Goal: Information Seeking & Learning: Compare options

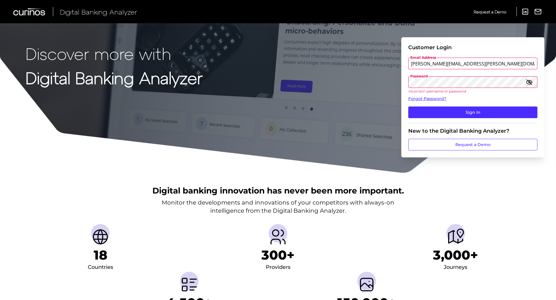
click at [409, 106] on button "Sign In" at bounding box center [473, 112] width 129 height 12
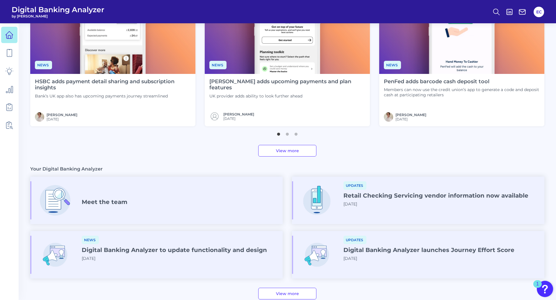
scroll to position [254, 0]
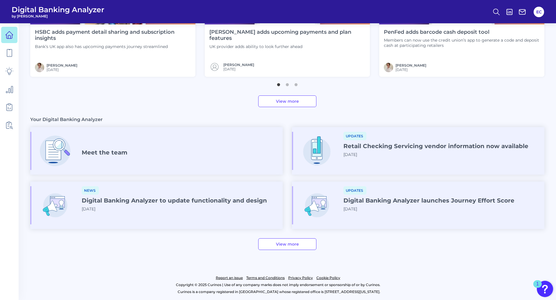
click at [305, 245] on link "View more" at bounding box center [287, 244] width 58 height 12
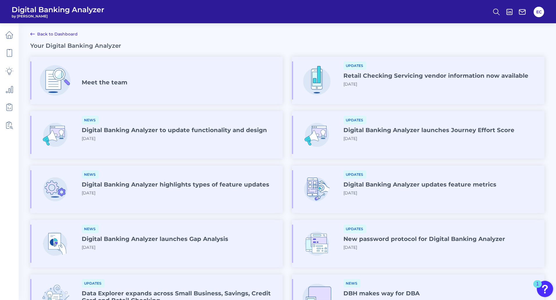
click at [62, 33] on link "Back to Dashboard" at bounding box center [53, 34] width 47 height 7
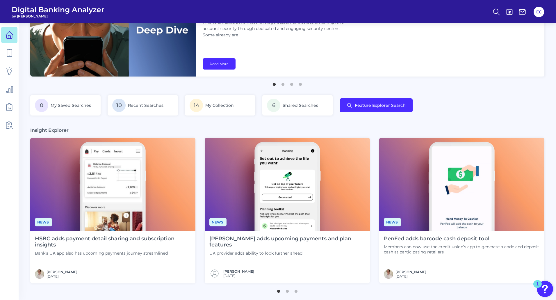
scroll to position [29, 0]
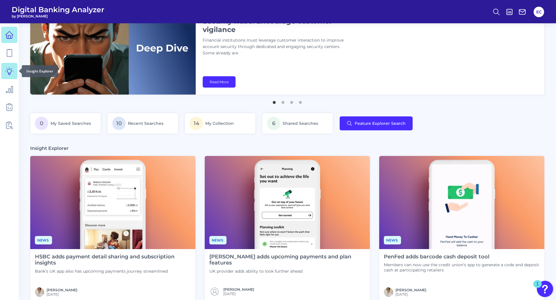
click at [4, 69] on link at bounding box center [9, 71] width 16 height 16
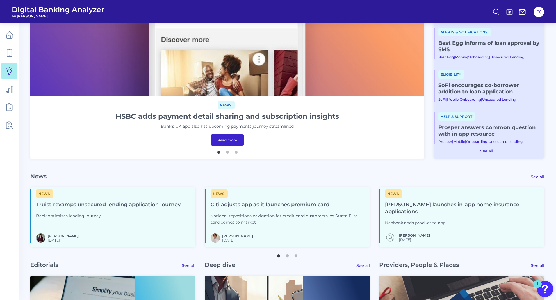
scroll to position [204, 0]
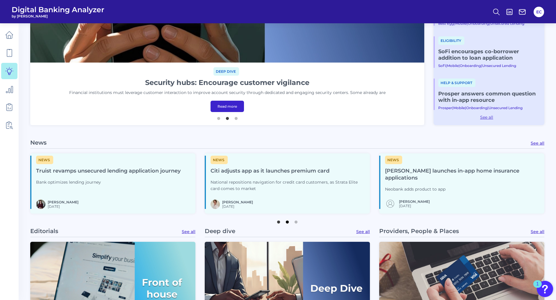
click at [286, 223] on button "2" at bounding box center [288, 221] width 6 height 6
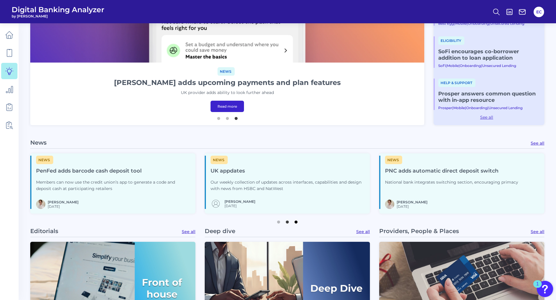
click at [296, 221] on button "3" at bounding box center [296, 221] width 6 height 6
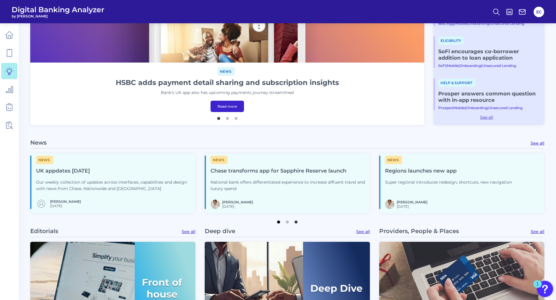
click at [277, 223] on button "1" at bounding box center [279, 221] width 6 height 6
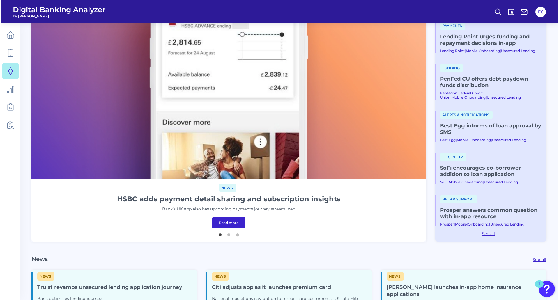
scroll to position [0, 0]
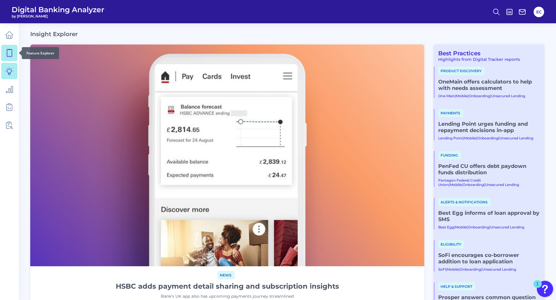
click at [11, 48] on link at bounding box center [9, 53] width 16 height 16
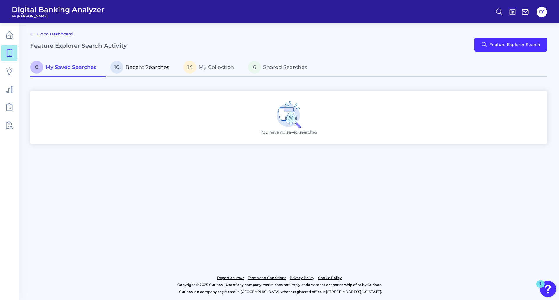
click at [136, 64] on p "10 Recent Searches" at bounding box center [139, 67] width 59 height 13
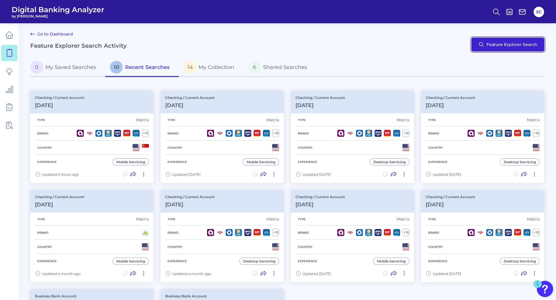
click at [504, 48] on button "Feature Explorer Search" at bounding box center [508, 45] width 73 height 14
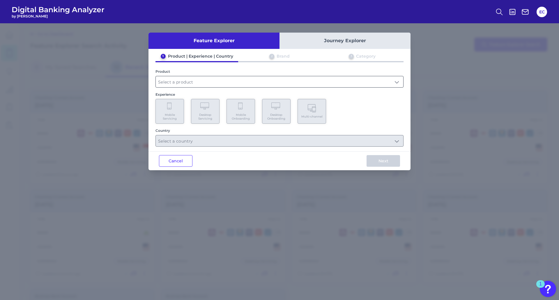
click at [178, 77] on input "text" at bounding box center [279, 81] width 247 height 11
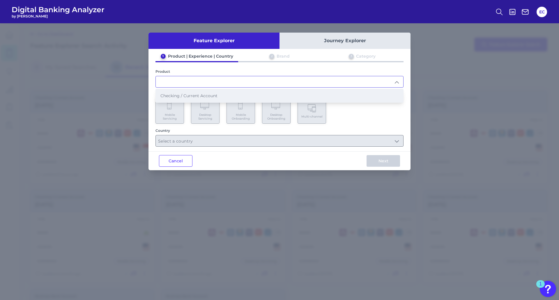
click at [183, 100] on li "Checking / Current Account" at bounding box center [279, 95] width 247 height 13
type input "Checking / Current Account"
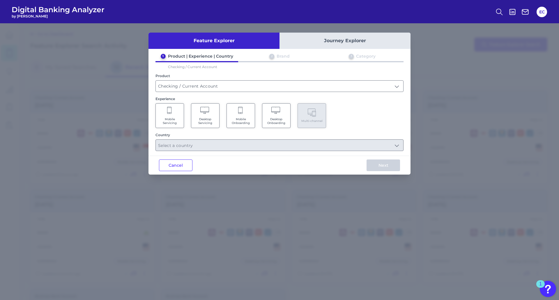
click at [174, 115] on Servicing "Mobile Servicing" at bounding box center [169, 115] width 29 height 25
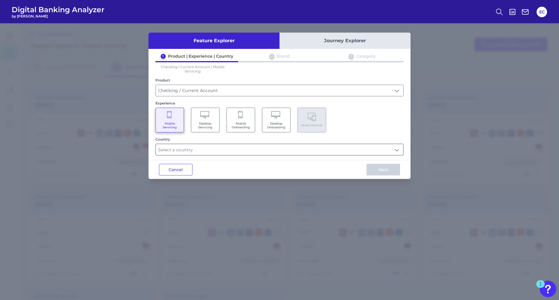
click at [228, 150] on input "text" at bounding box center [279, 149] width 247 height 11
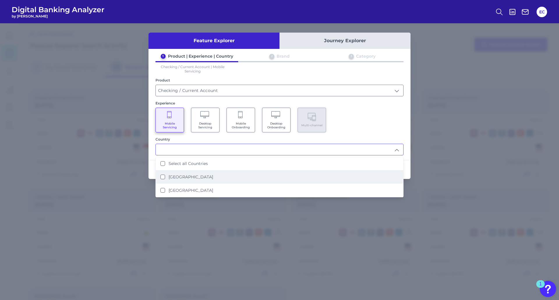
click at [179, 177] on label "United States" at bounding box center [190, 176] width 45 height 5
type input "United States"
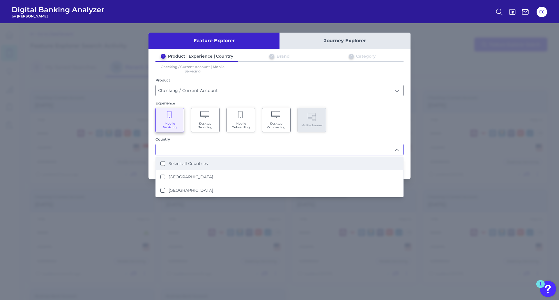
scroll to position [0, 0]
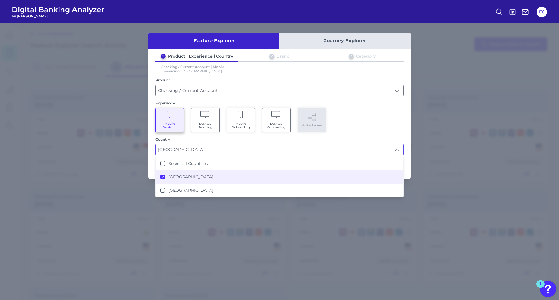
click at [365, 116] on div "Mobile Servicing Desktop Servicing Mobile Onboarding Desktop Onboarding Multi-c…" at bounding box center [279, 120] width 248 height 25
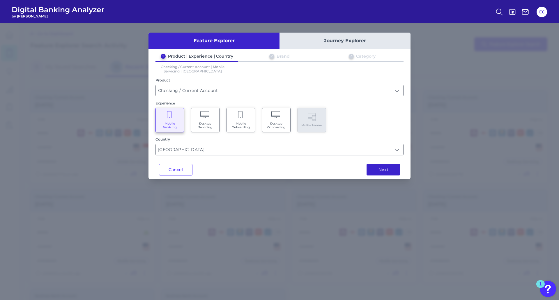
click at [381, 170] on button "Next" at bounding box center [382, 170] width 33 height 12
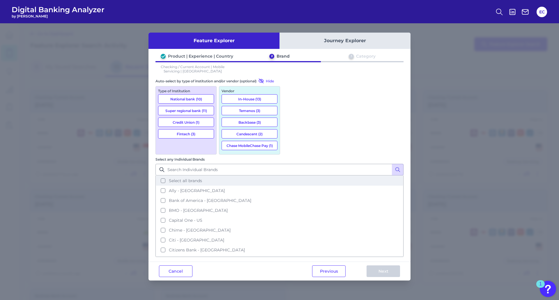
click at [309, 176] on button "Select all brands" at bounding box center [279, 181] width 247 height 10
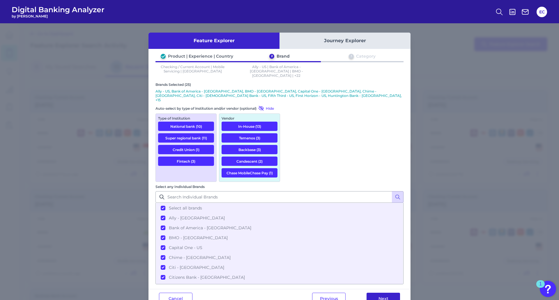
click at [384, 293] on button "Next" at bounding box center [382, 299] width 33 height 12
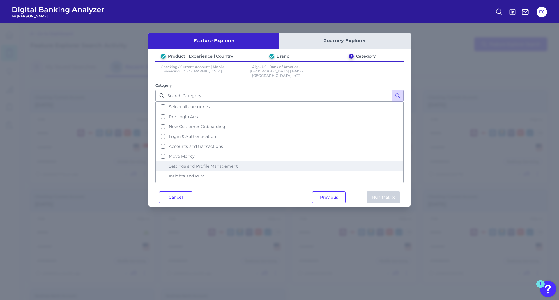
scroll to position [28, 0]
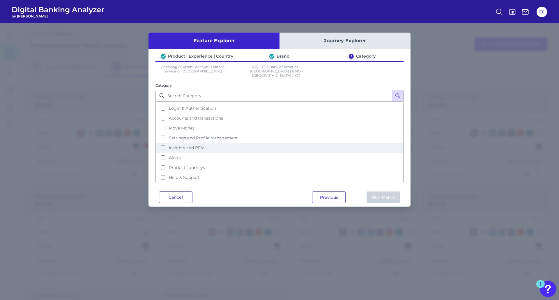
click at [161, 144] on button "Insights and PFM" at bounding box center [279, 148] width 247 height 10
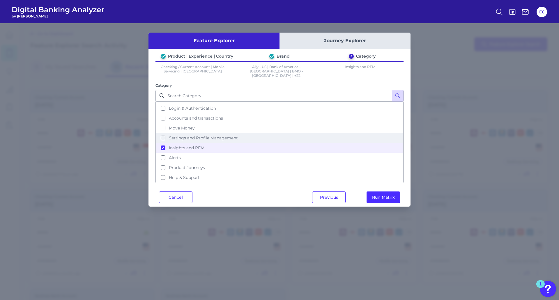
click at [161, 134] on button "Settings and Profile Management" at bounding box center [279, 138] width 247 height 10
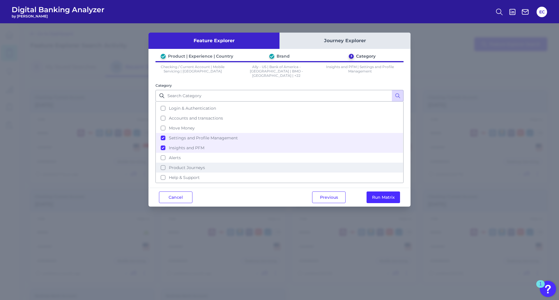
scroll to position [0, 0]
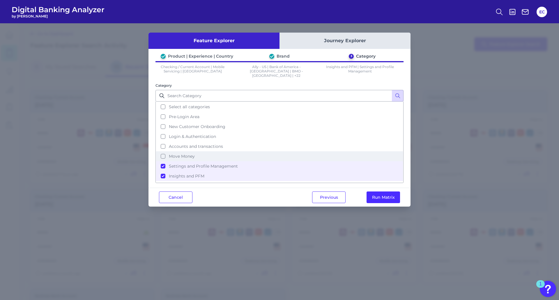
click at [164, 152] on button "Move Money" at bounding box center [279, 156] width 247 height 10
click at [380, 194] on button "Run Matrix" at bounding box center [382, 197] width 33 height 12
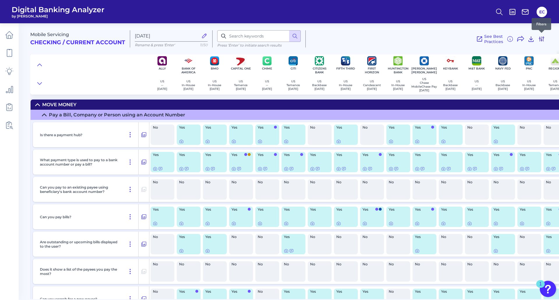
click at [543, 39] on icon at bounding box center [541, 38] width 7 height 7
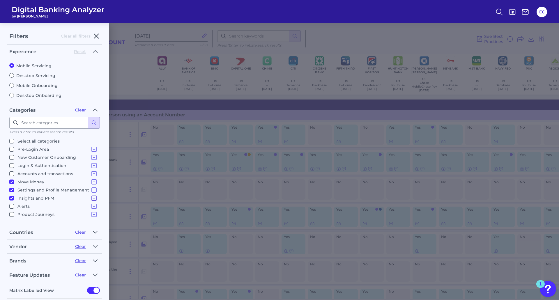
click at [92, 198] on icon at bounding box center [94, 198] width 5 height 5
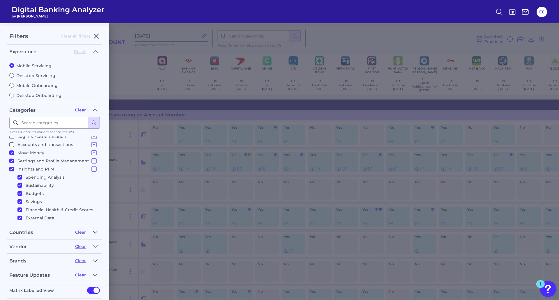
scroll to position [58, 0]
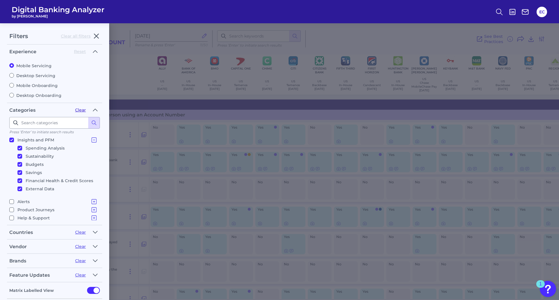
click at [82, 108] on button "Clear" at bounding box center [80, 109] width 11 height 5
checkbox input "false"
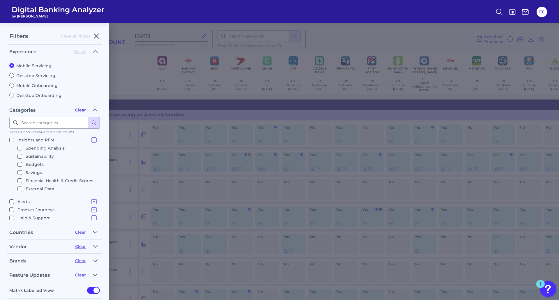
checkbox input "false"
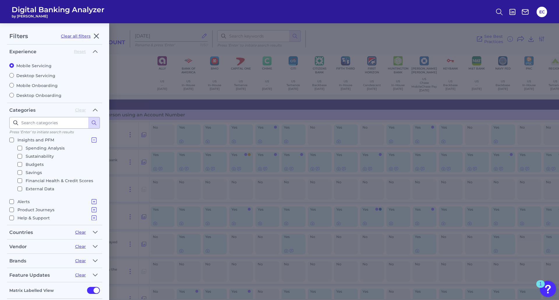
click at [34, 179] on p "Financial Health & Credit Scores" at bounding box center [60, 180] width 68 height 7
click at [22, 179] on input "Financial Health & Credit Scores" at bounding box center [19, 180] width 5 height 5
checkbox input "true"
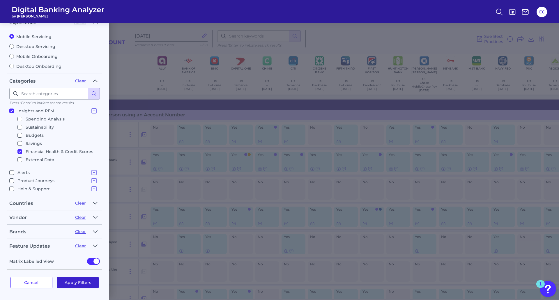
click at [77, 283] on button "Apply Filters" at bounding box center [78, 283] width 42 height 12
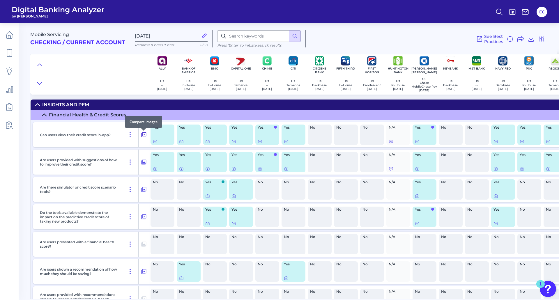
click at [142, 136] on icon at bounding box center [144, 134] width 6 height 7
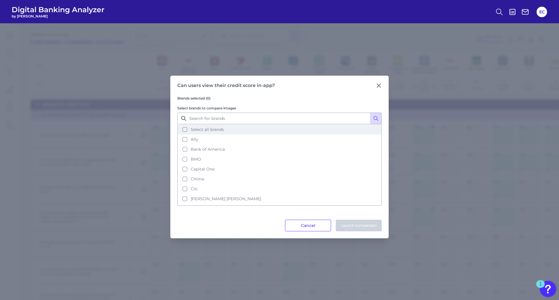
click at [204, 127] on button "Select all brands" at bounding box center [279, 130] width 203 height 10
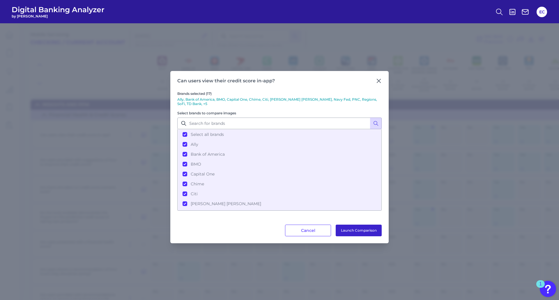
click at [361, 225] on button "Launch Comparison" at bounding box center [358, 231] width 46 height 12
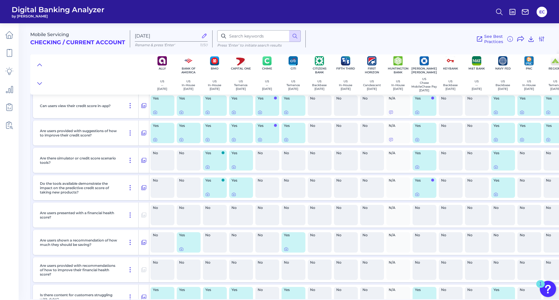
scroll to position [0, 0]
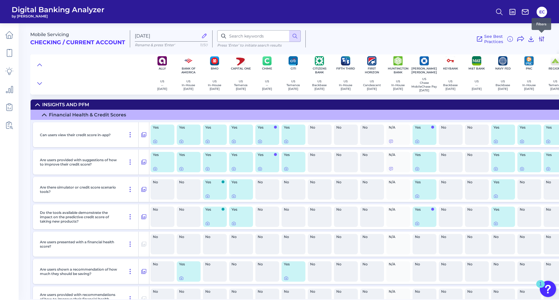
click at [544, 38] on icon at bounding box center [541, 38] width 7 height 7
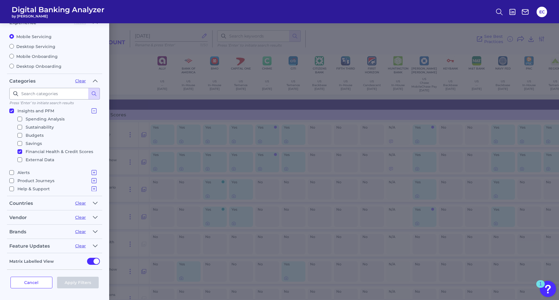
click at [40, 111] on p "Insights and PFM" at bounding box center [57, 110] width 80 height 7
click at [14, 111] on input "Insights and PFM Spending Analysis Sustainability Budgets Savings Financial Hea…" at bounding box center [11, 111] width 5 height 5
checkbox input "false"
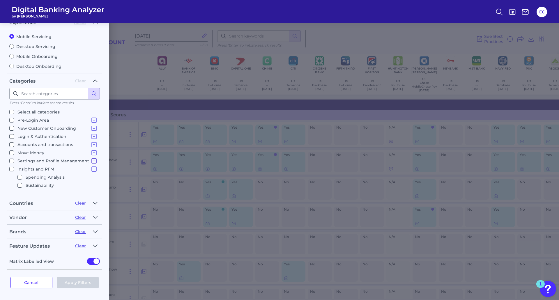
click at [93, 161] on icon at bounding box center [93, 160] width 7 height 7
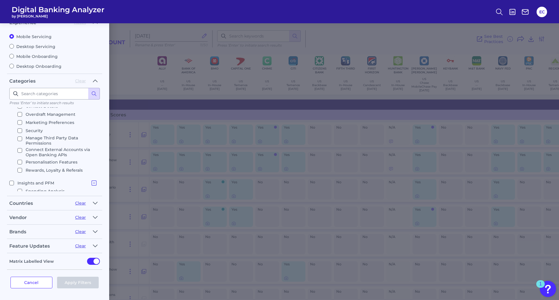
click at [22, 172] on label "Rewards, Loyalty & Referals" at bounding box center [56, 170] width 78 height 7
click at [22, 172] on input "Rewards, Loyalty & Referals" at bounding box center [19, 170] width 5 height 5
checkbox input "true"
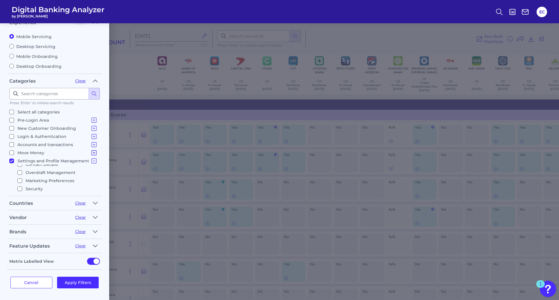
click at [91, 152] on icon at bounding box center [93, 152] width 7 height 7
click at [19, 111] on input "Card Management" at bounding box center [19, 112] width 5 height 5
checkbox input "true"
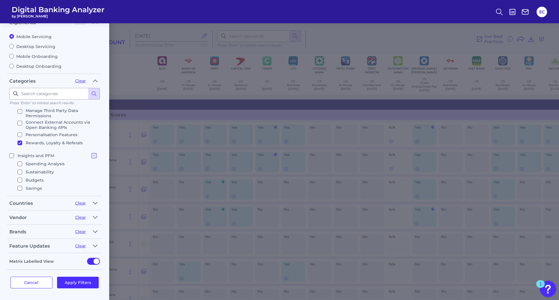
scroll to position [212, 0]
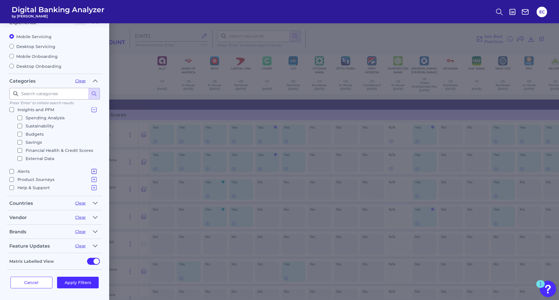
click at [93, 172] on icon at bounding box center [93, 171] width 7 height 7
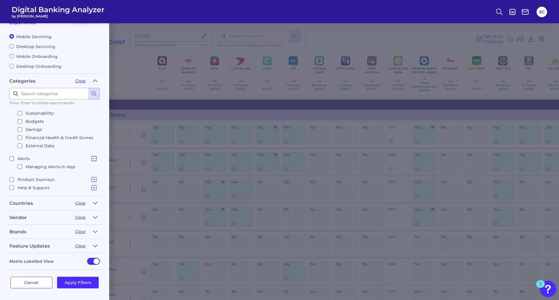
click at [93, 158] on icon at bounding box center [93, 158] width 7 height 7
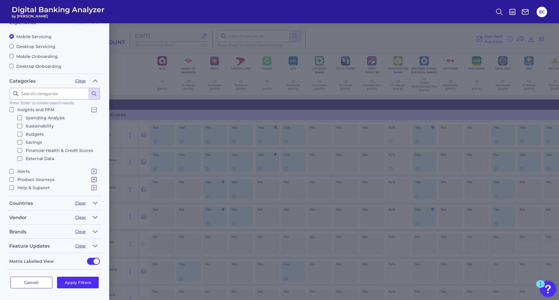
click at [91, 179] on icon at bounding box center [93, 179] width 7 height 7
click at [92, 148] on icon at bounding box center [93, 148] width 7 height 7
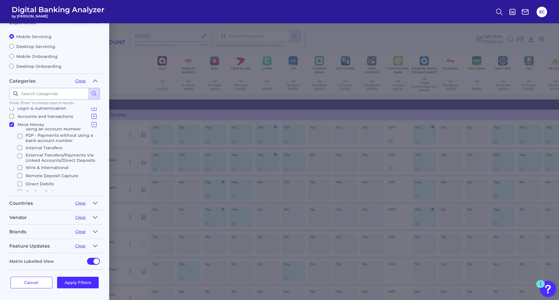
scroll to position [87, 0]
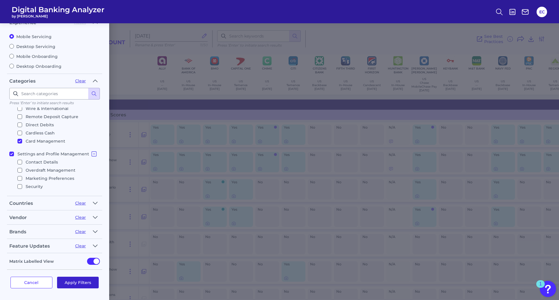
click at [85, 286] on button "Apply Filters" at bounding box center [78, 283] width 42 height 12
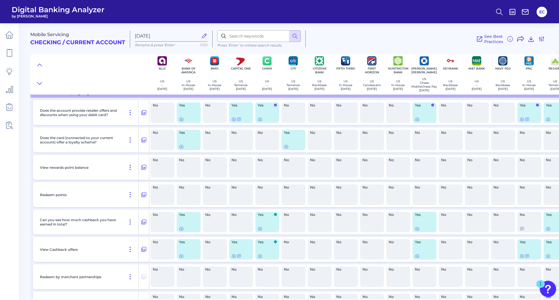
scroll to position [596, 0]
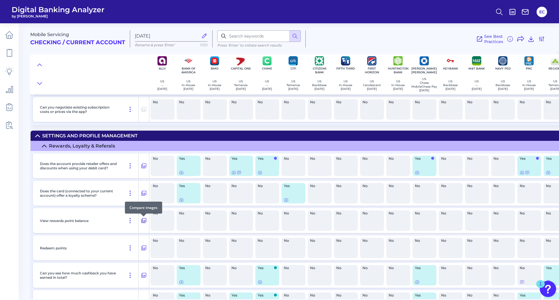
click at [145, 223] on icon at bounding box center [143, 220] width 5 height 5
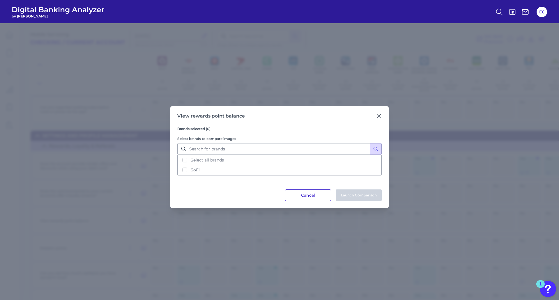
click at [308, 192] on button "Cancel" at bounding box center [308, 195] width 46 height 12
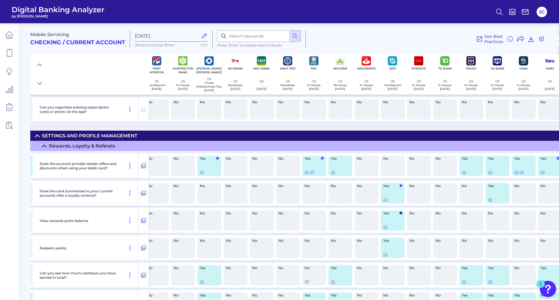
scroll to position [596, 250]
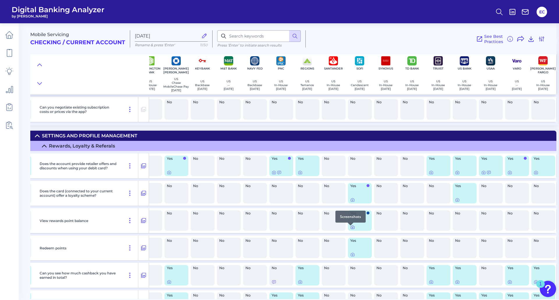
click at [350, 229] on icon at bounding box center [352, 227] width 5 height 5
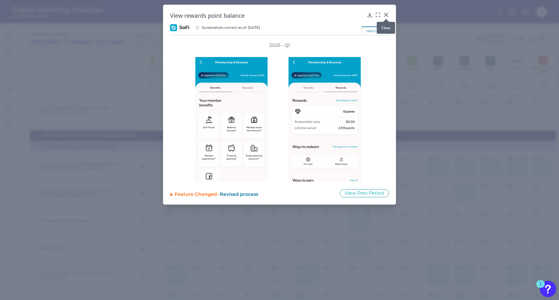
click at [385, 16] on icon at bounding box center [385, 14] width 3 height 3
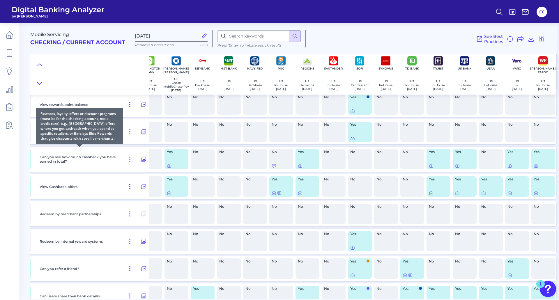
scroll to position [742, 250]
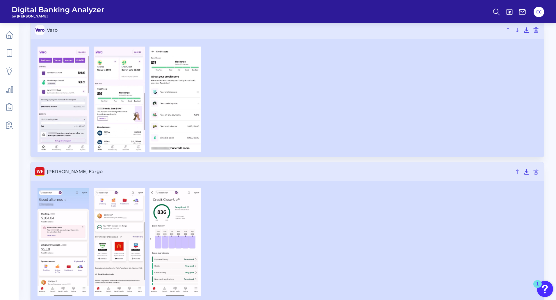
scroll to position [2174, 0]
